Goal: Information Seeking & Learning: Learn about a topic

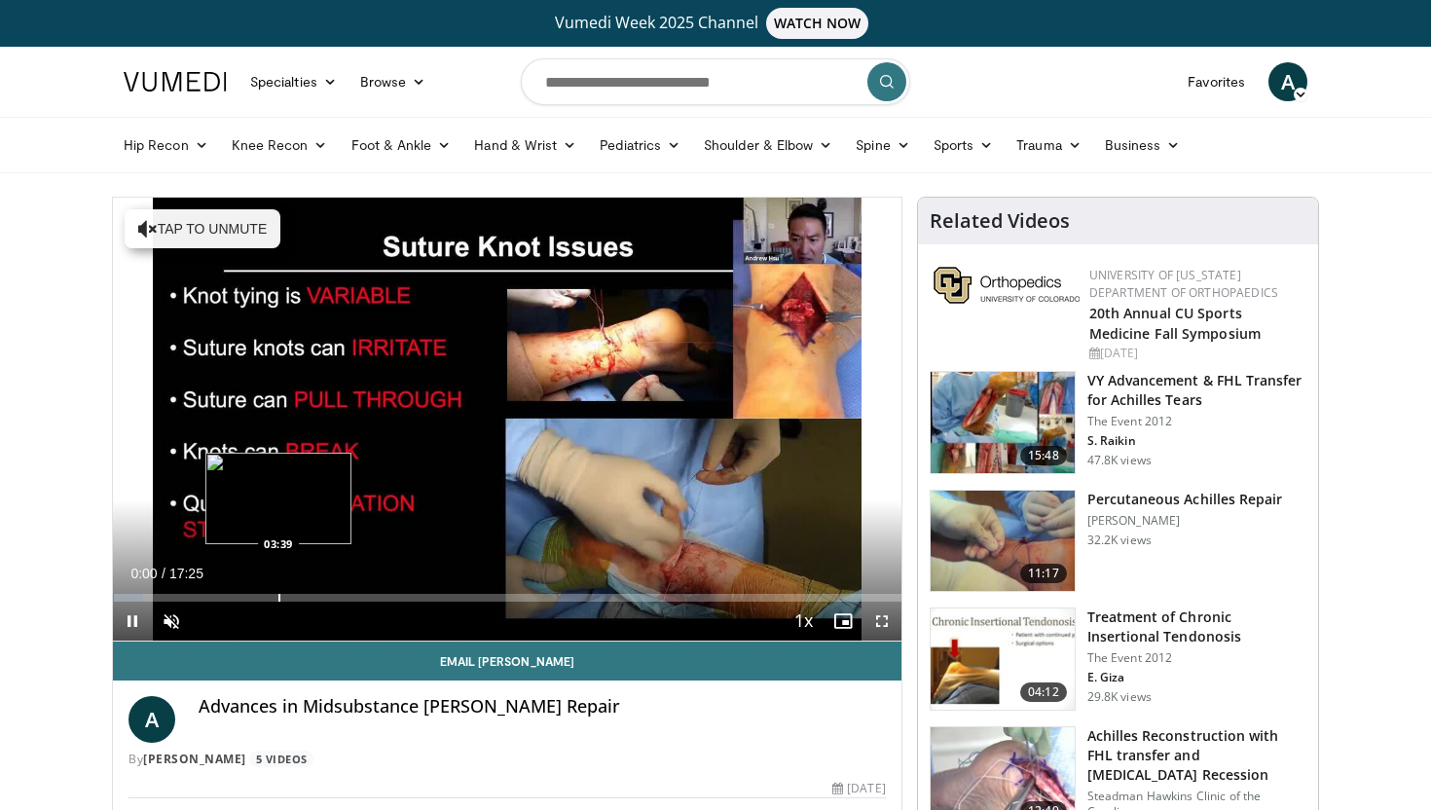
click at [278, 594] on div "Progress Bar" at bounding box center [279, 598] width 2 height 8
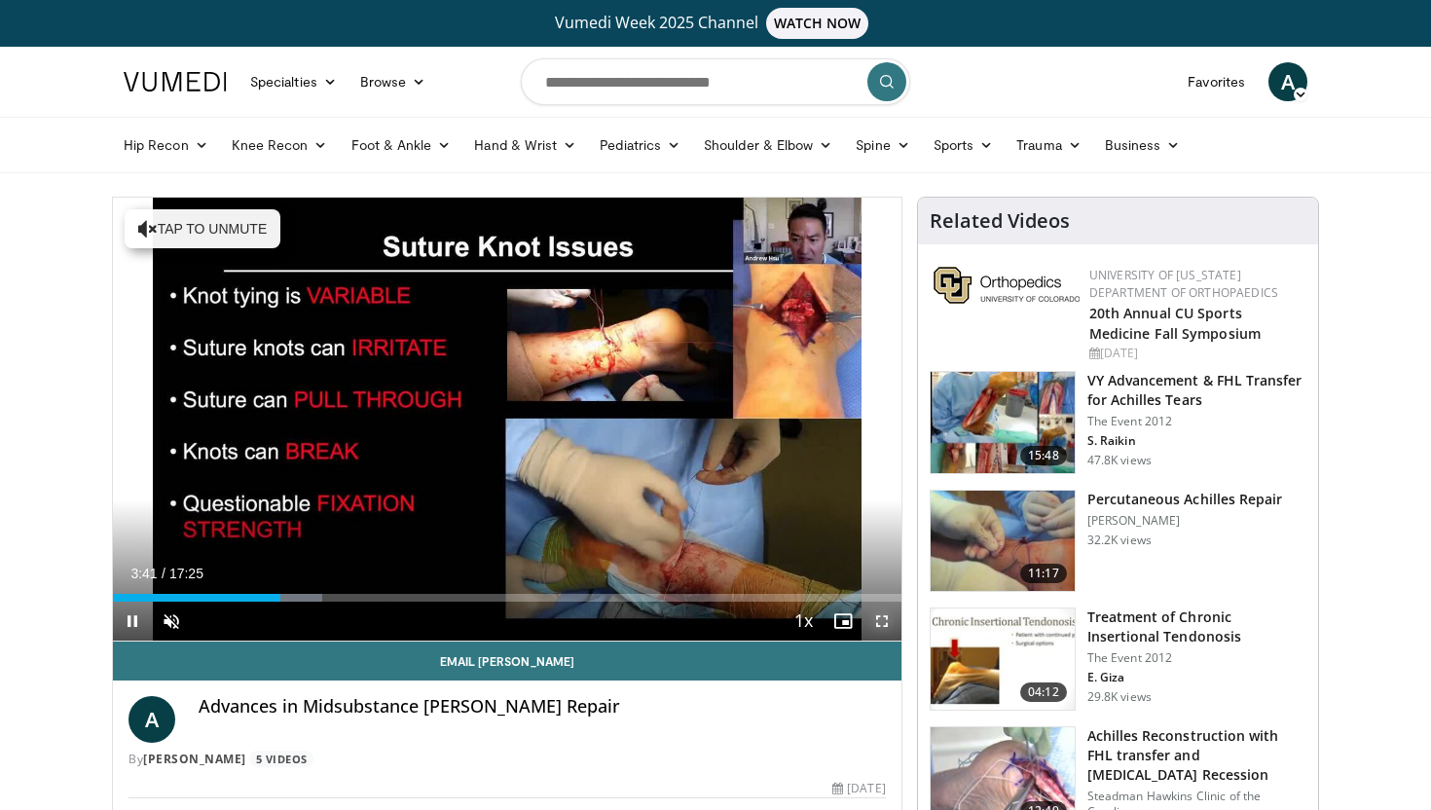
click at [875, 624] on span "Video Player" at bounding box center [882, 621] width 39 height 39
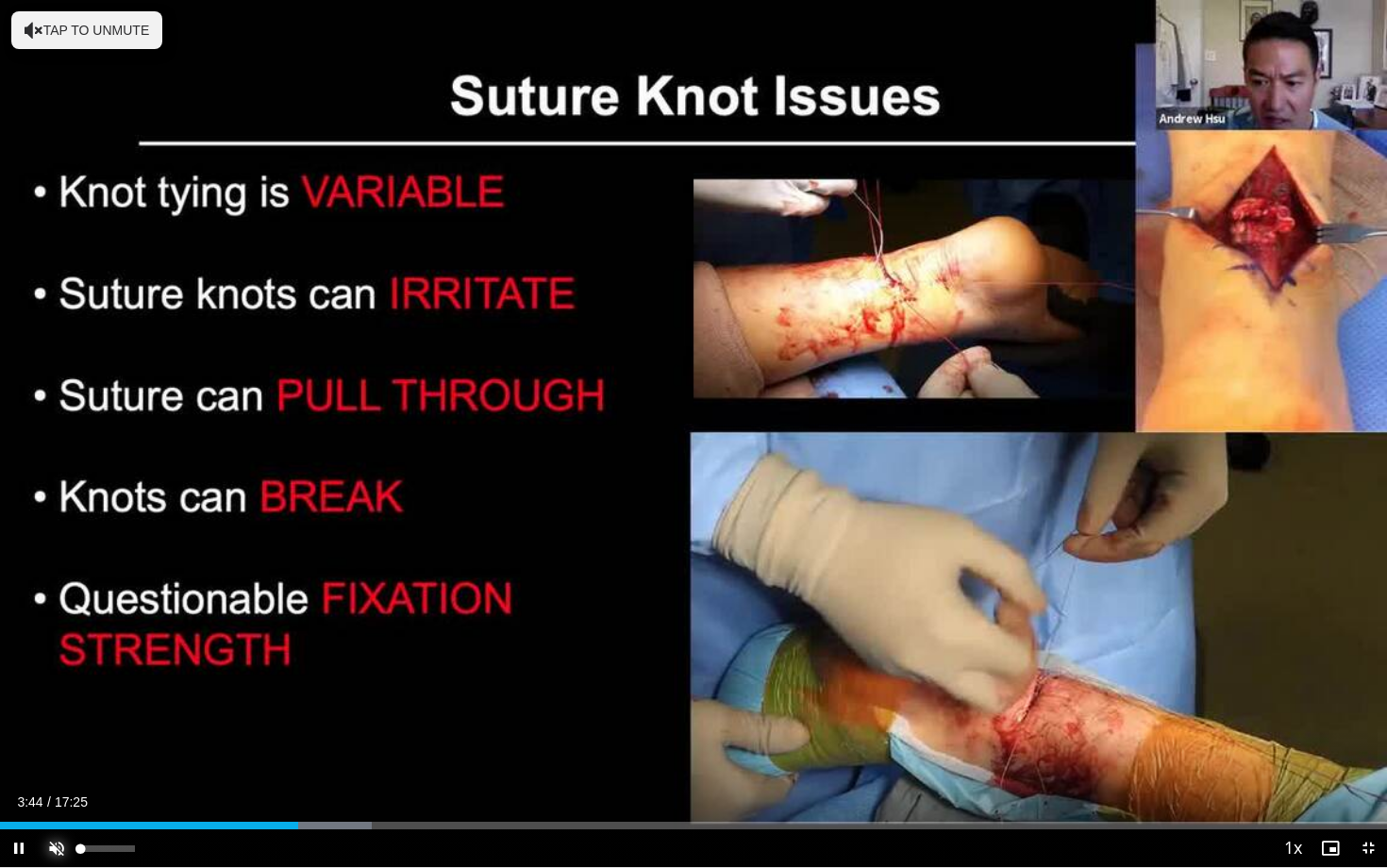
click at [51, 784] on span "Video Player" at bounding box center [56, 848] width 38 height 38
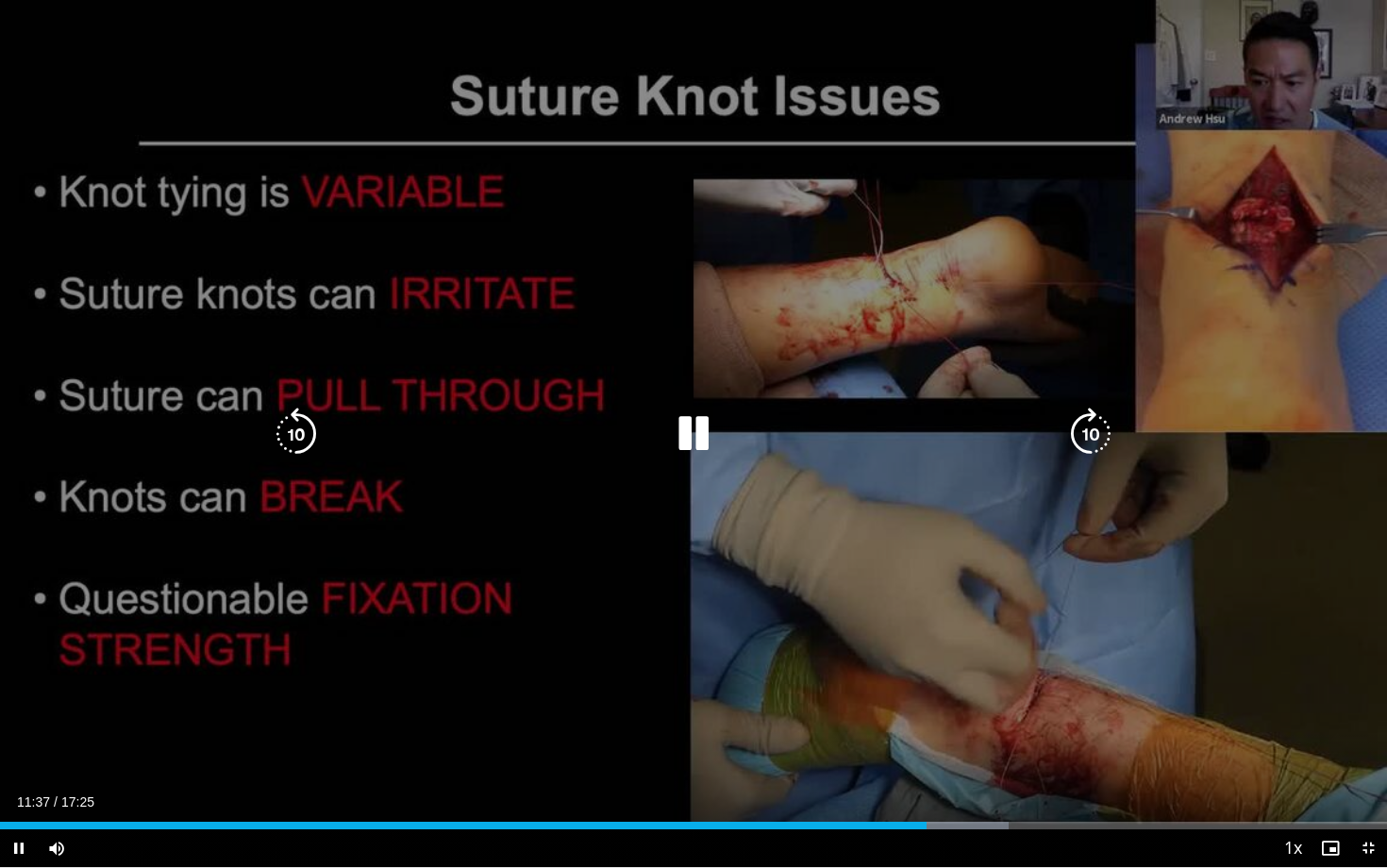
click at [696, 444] on icon "Video Player" at bounding box center [693, 434] width 53 height 53
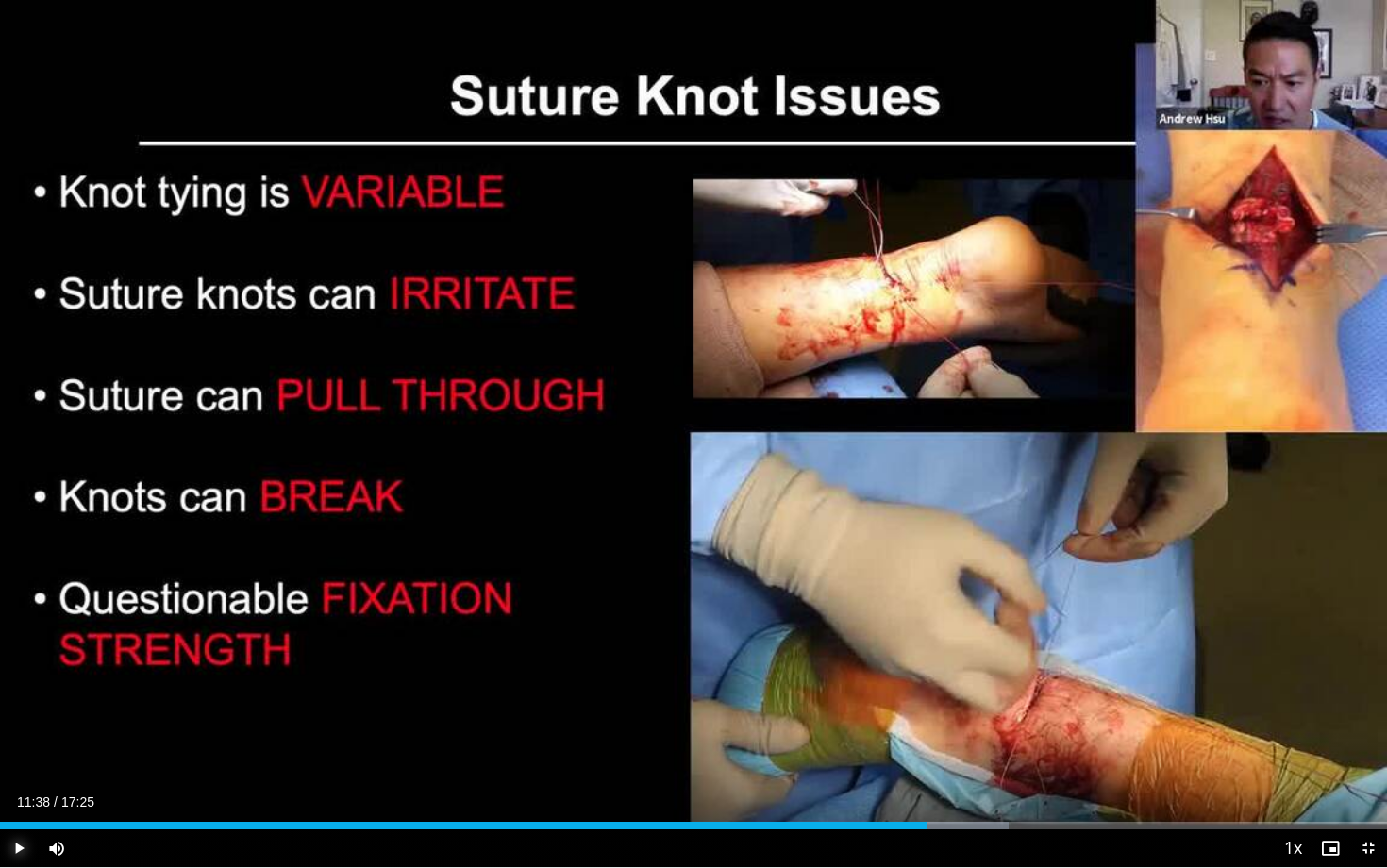
click at [18, 784] on span "Video Player" at bounding box center [18, 848] width 38 height 38
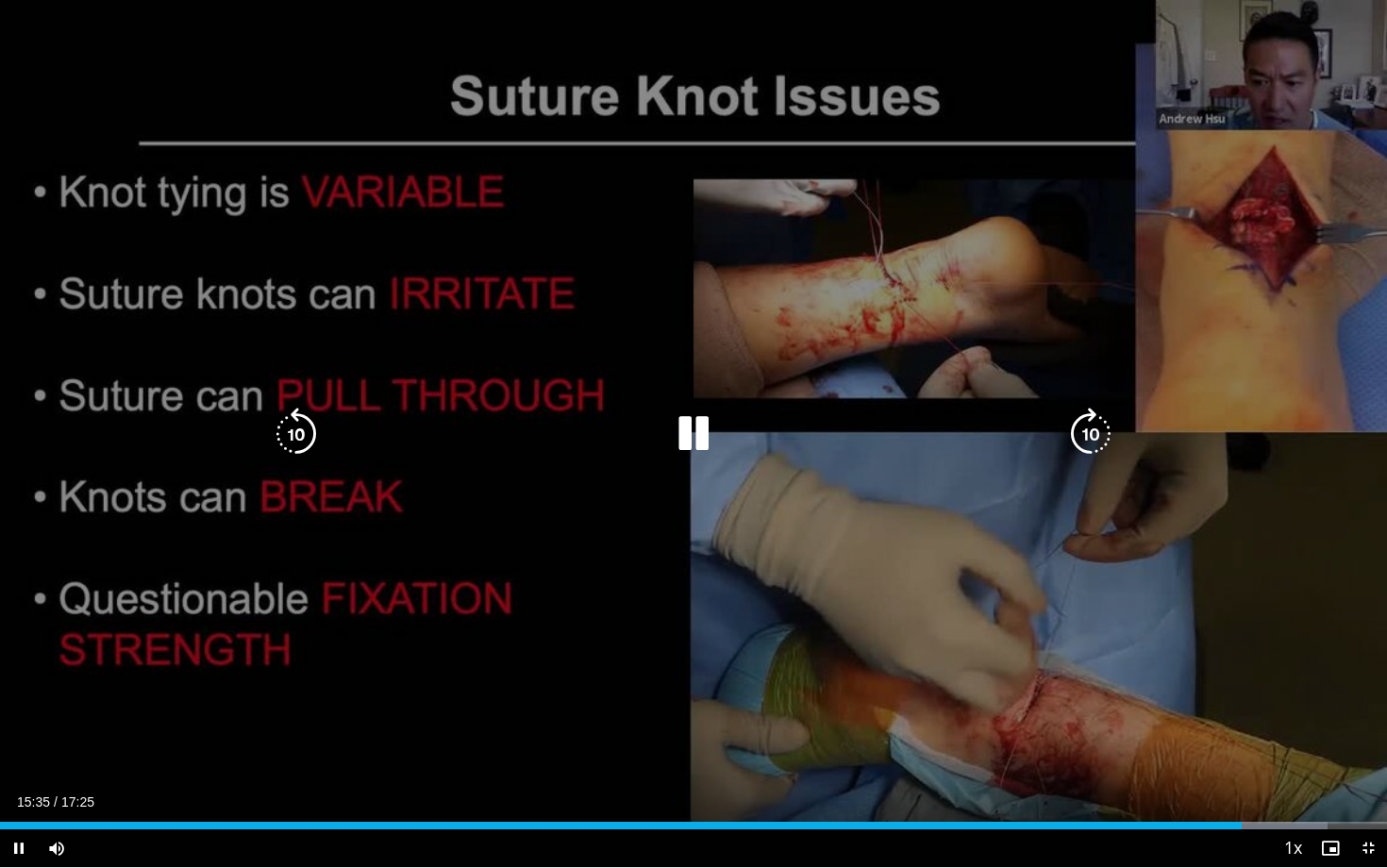
click at [696, 422] on icon "Video Player" at bounding box center [693, 434] width 53 height 53
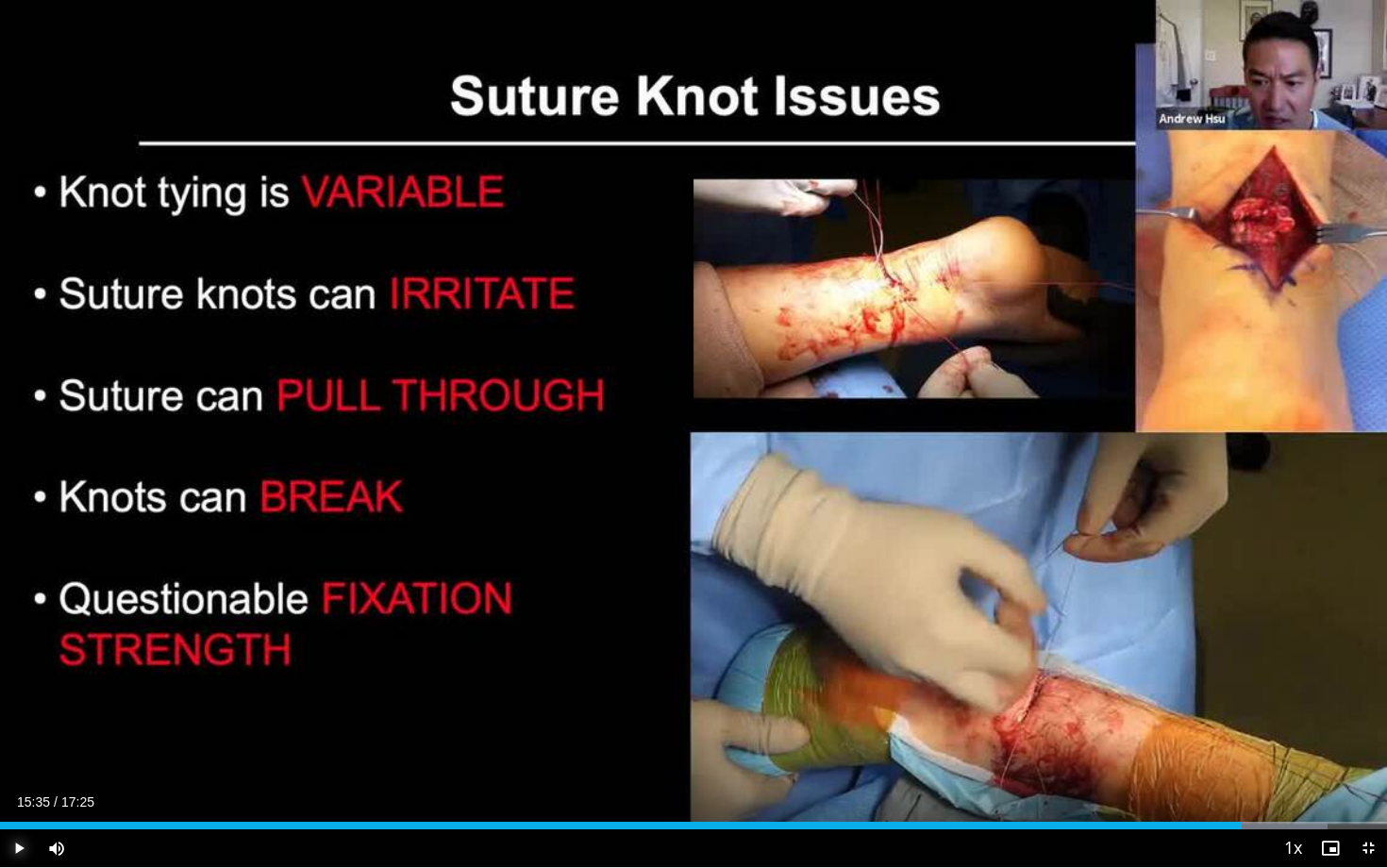
click at [15, 784] on span "Video Player" at bounding box center [18, 848] width 38 height 38
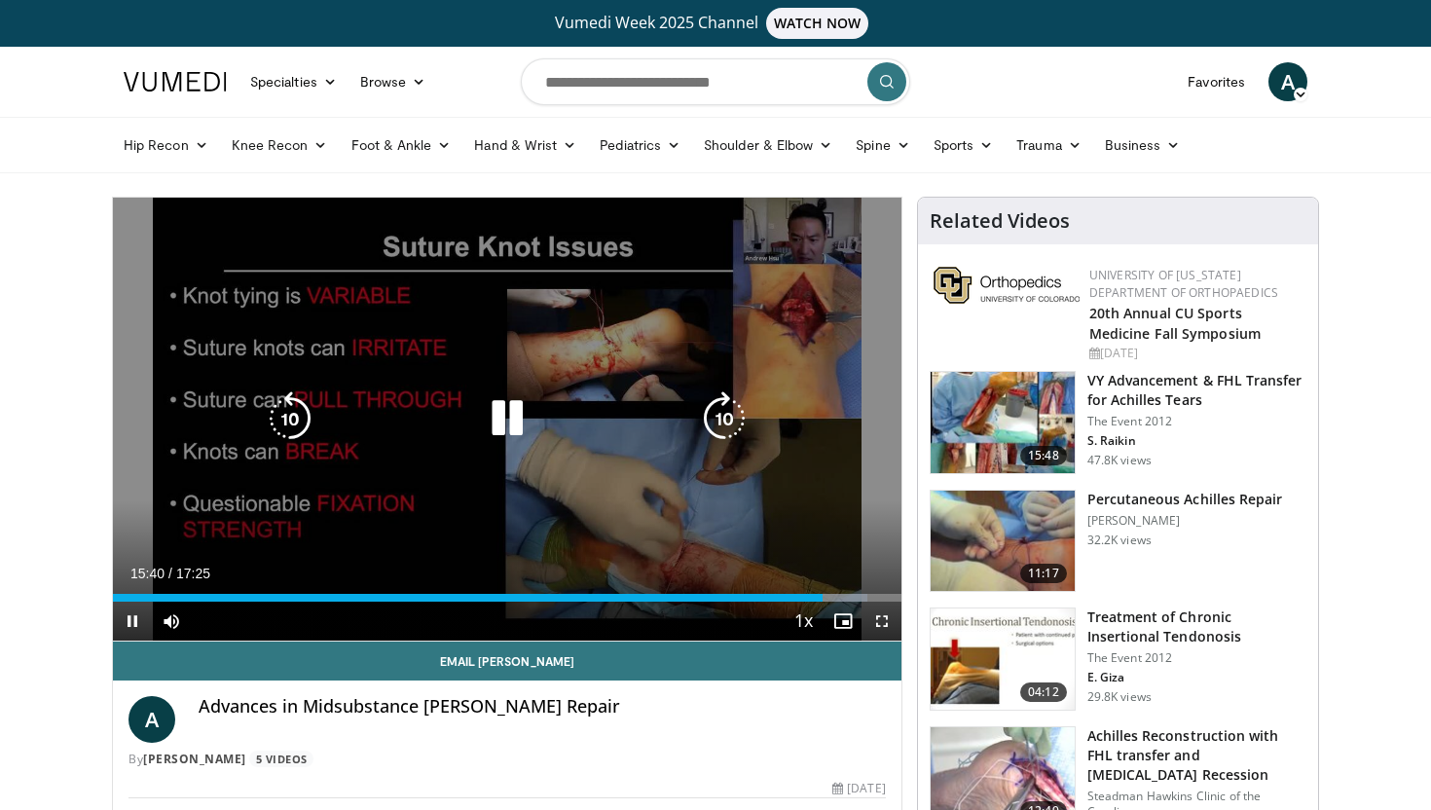
click at [506, 416] on icon "Video Player" at bounding box center [507, 418] width 55 height 55
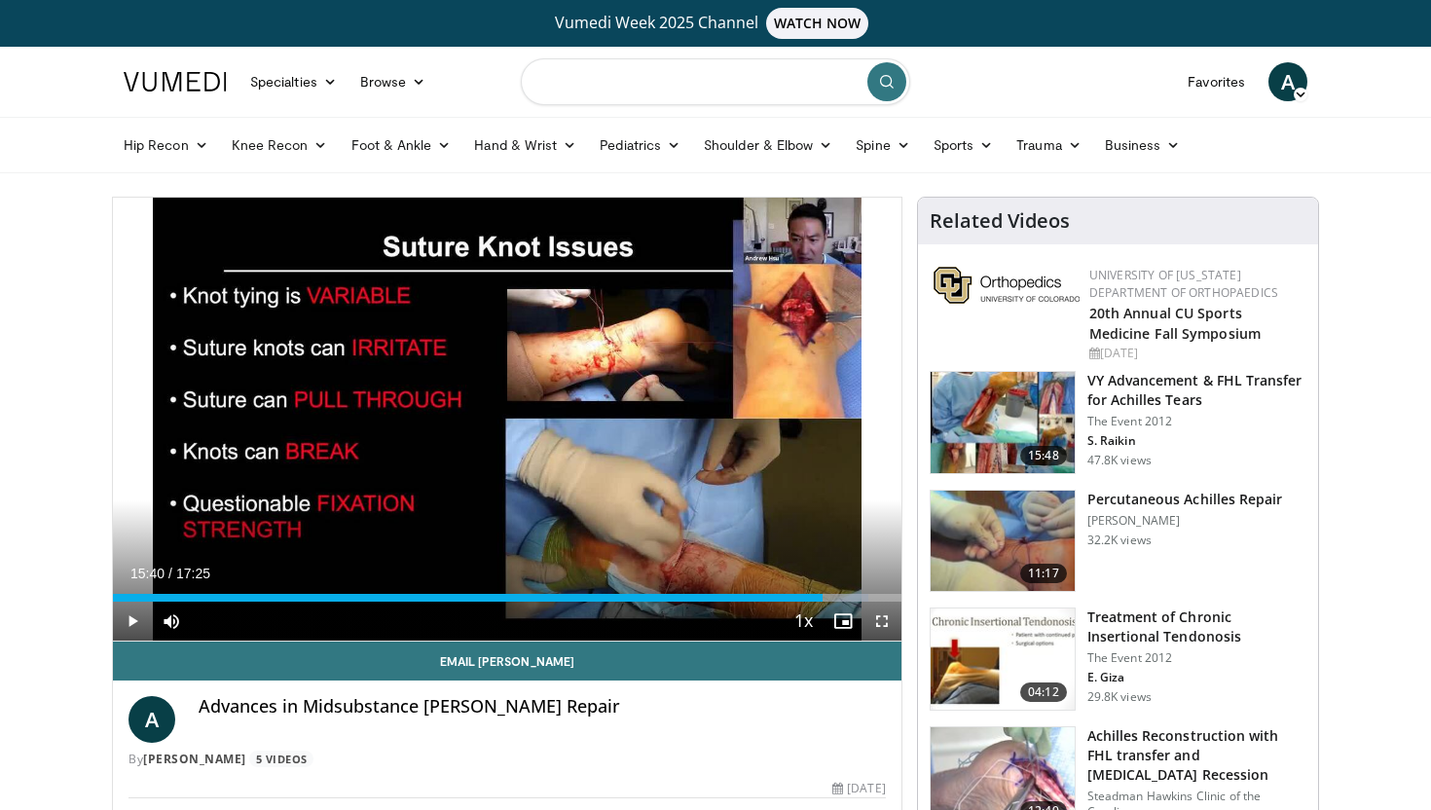
click at [677, 86] on input "Search topics, interventions" at bounding box center [715, 81] width 389 height 47
type input "**********"
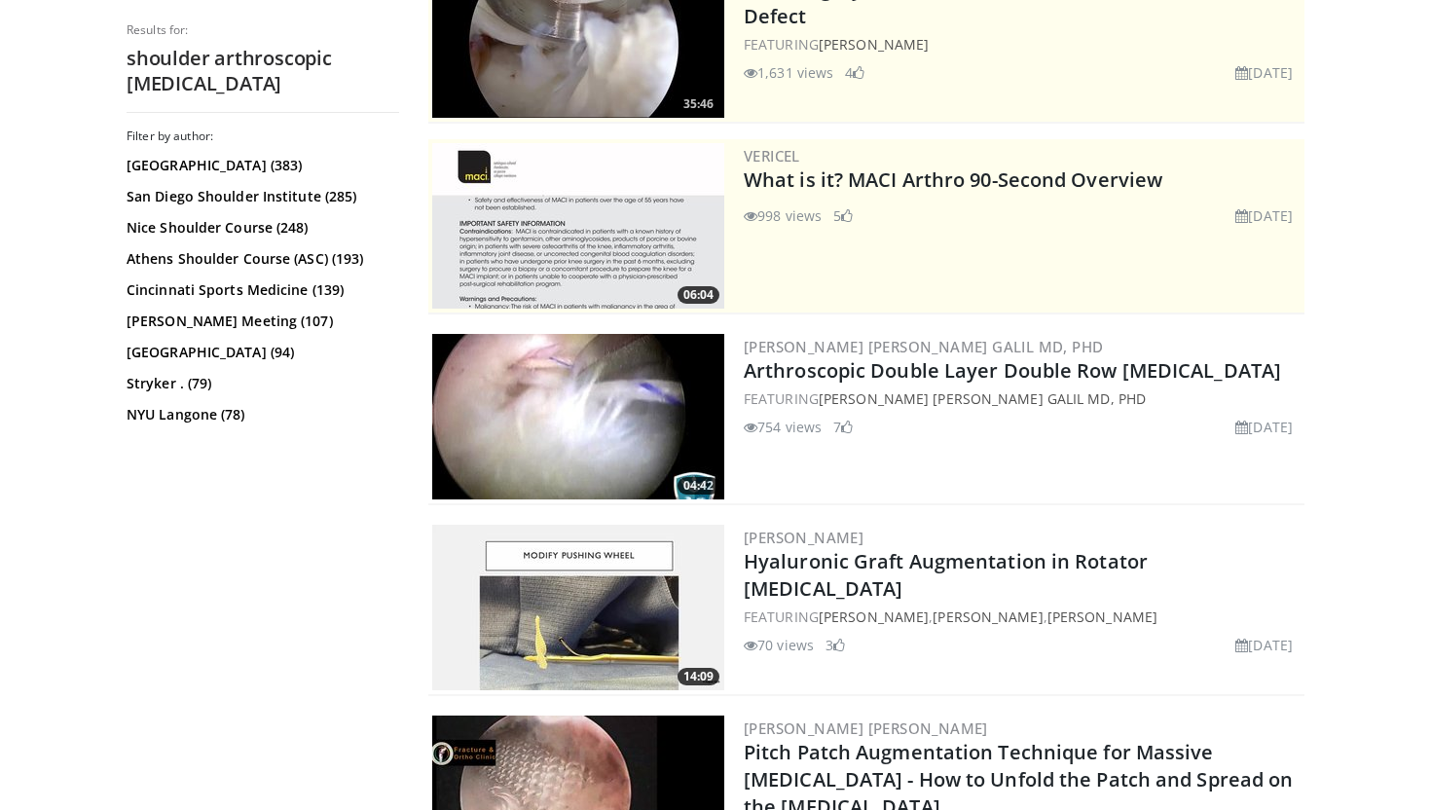
scroll to position [315, 0]
click at [677, 414] on img at bounding box center [578, 416] width 292 height 166
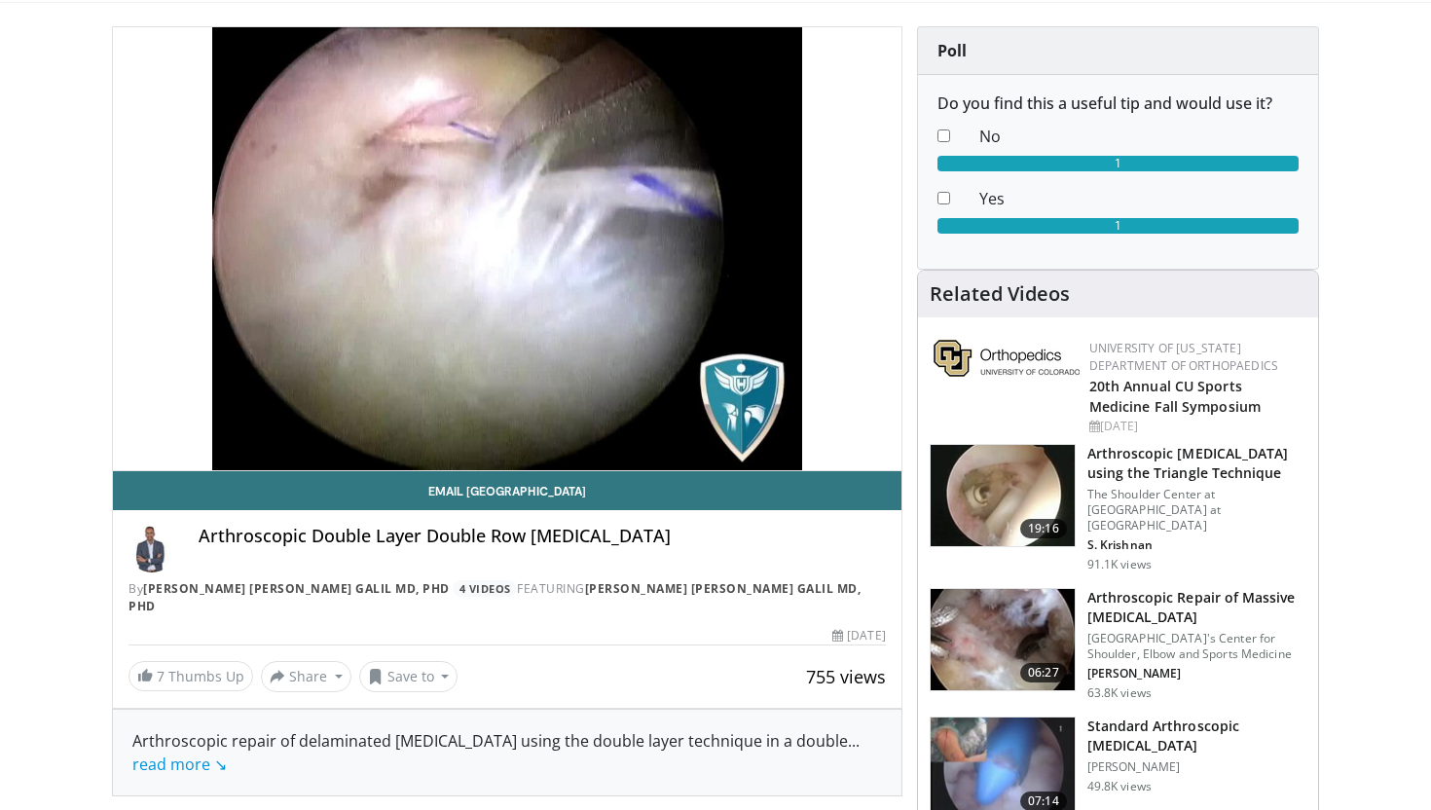
scroll to position [172, 0]
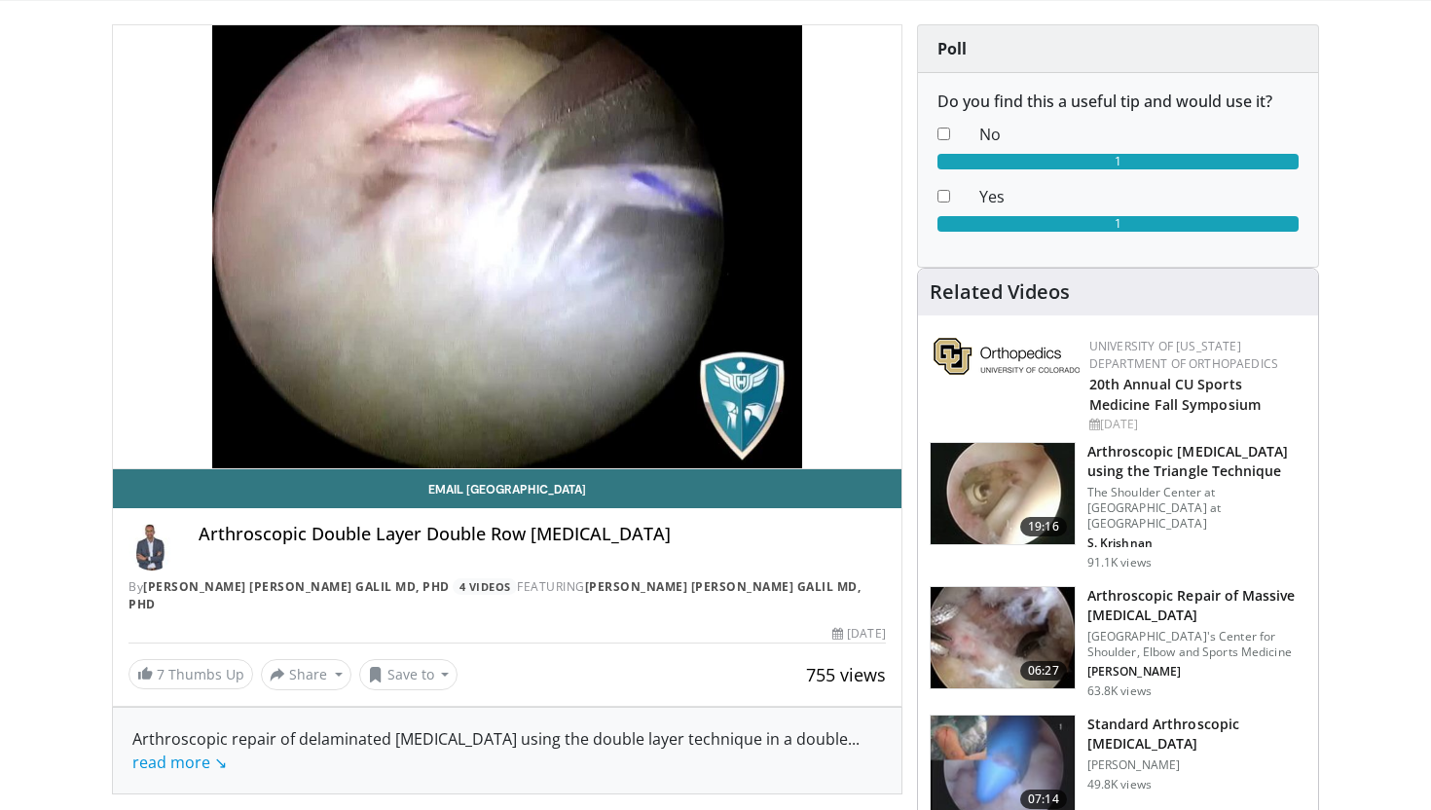
click at [1052, 624] on img at bounding box center [1003, 637] width 144 height 101
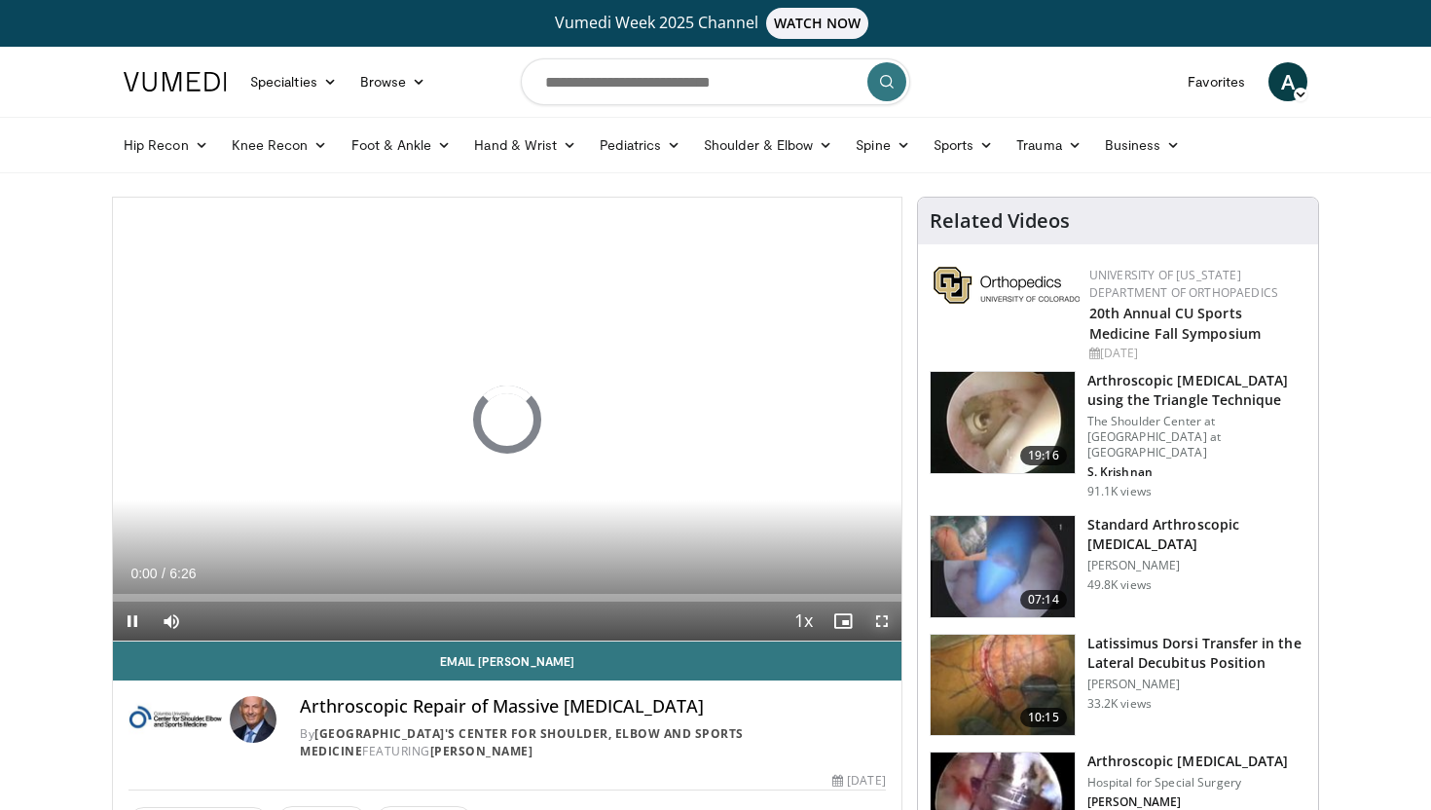
click at [881, 616] on span "Video Player" at bounding box center [882, 621] width 39 height 39
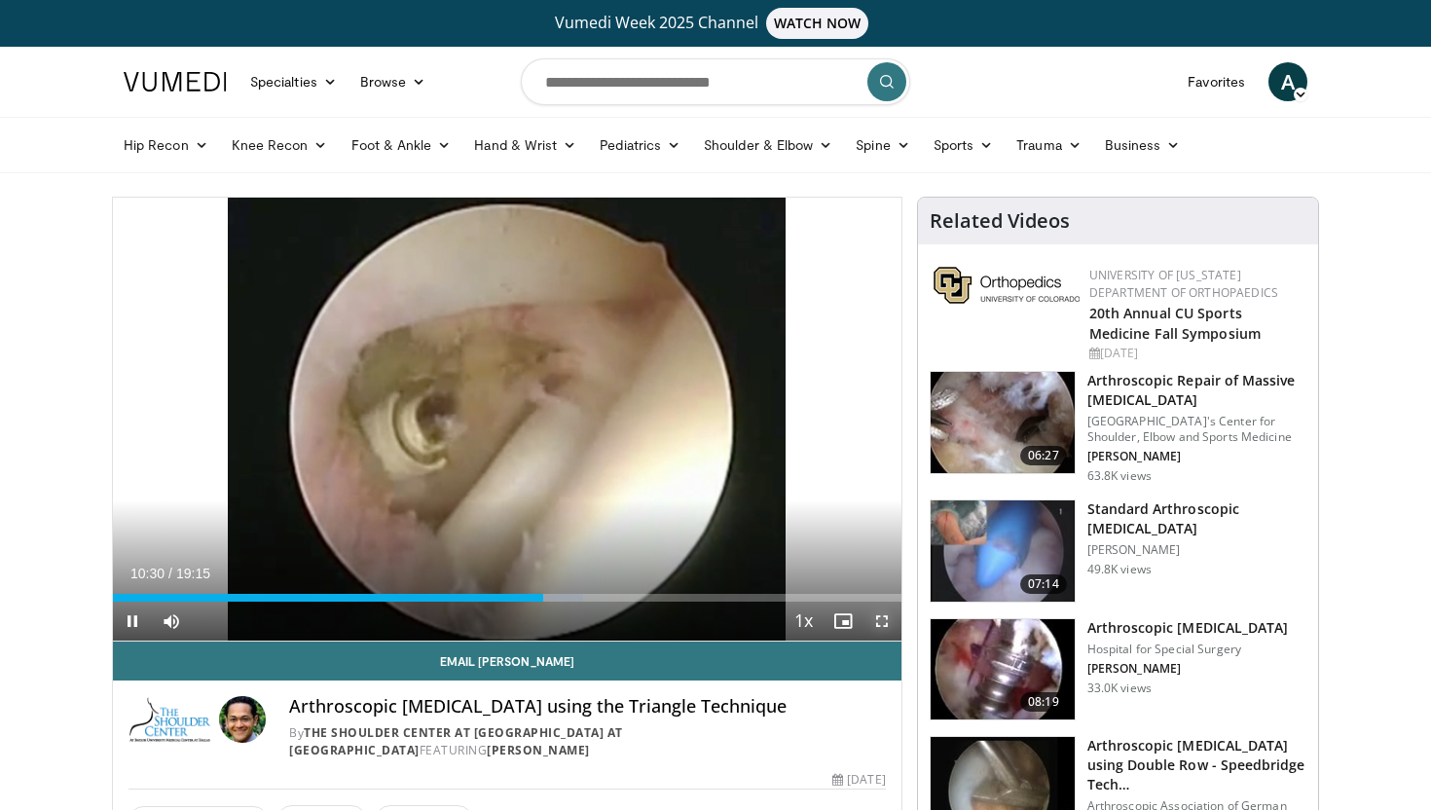
click at [878, 622] on span "Video Player" at bounding box center [882, 621] width 39 height 39
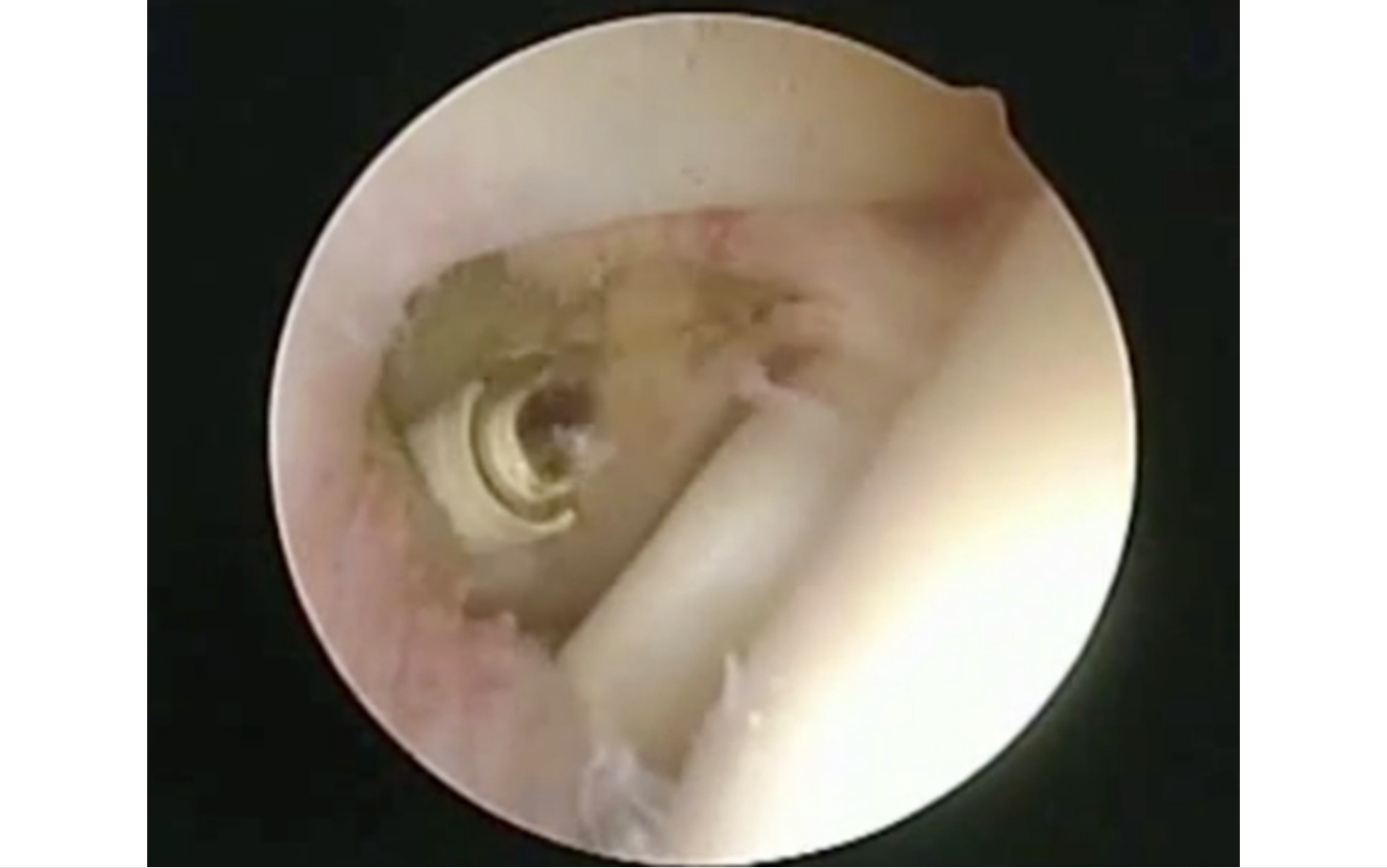
click at [842, 498] on div "10 seconds Tap to unmute" at bounding box center [693, 433] width 1387 height 867
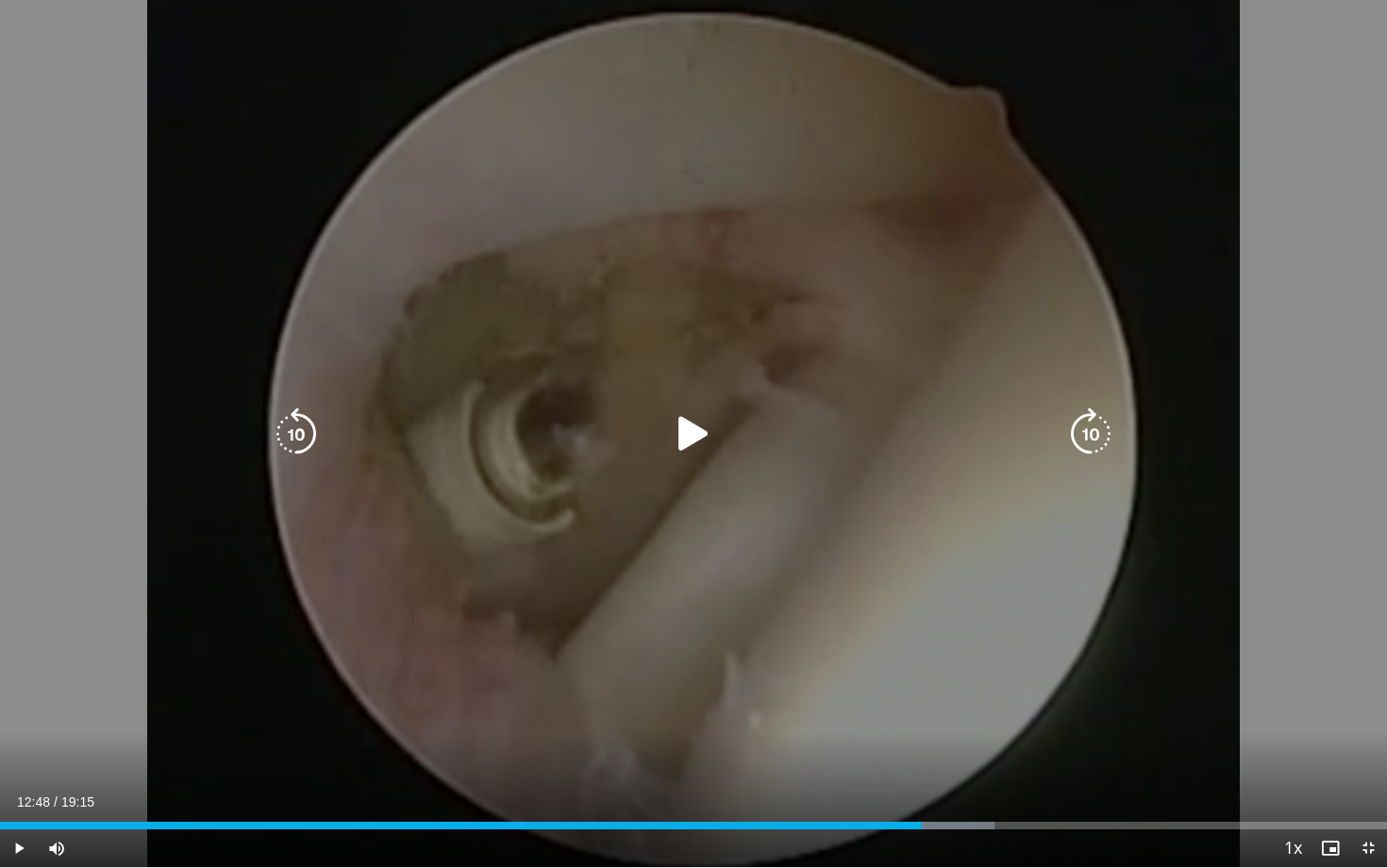
click at [692, 420] on icon "Video Player" at bounding box center [693, 434] width 53 height 53
